Goal: Navigation & Orientation: Find specific page/section

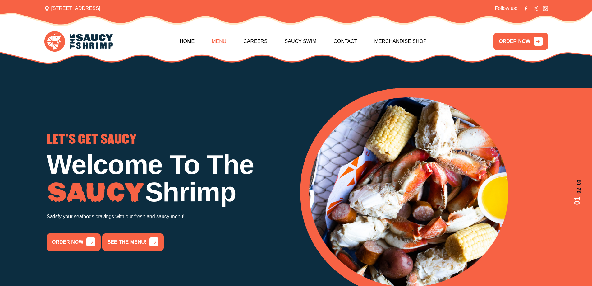
click at [215, 43] on link "Menu" at bounding box center [219, 41] width 15 height 27
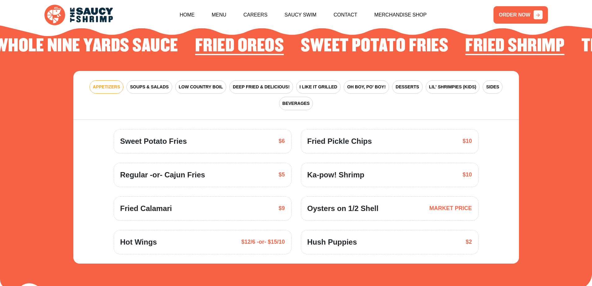
scroll to position [975, 0]
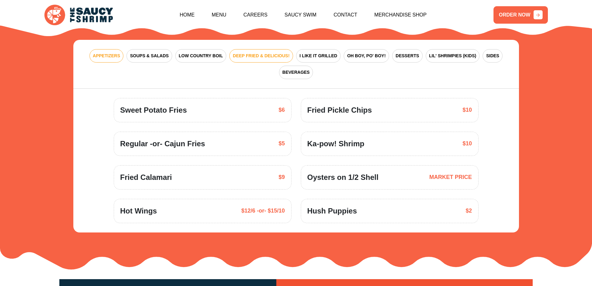
click at [244, 53] on span "DEEP FRIED & DELICIOUS!" at bounding box center [261, 56] width 57 height 7
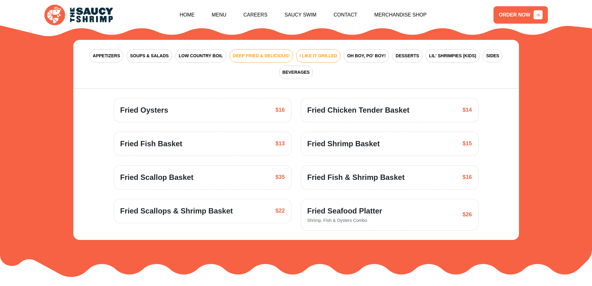
click at [325, 53] on span "I LIKE IT GRILLED" at bounding box center [319, 56] width 38 height 7
